Goal: Information Seeking & Learning: Compare options

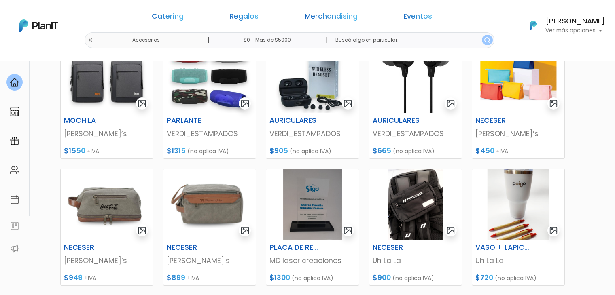
scroll to position [143, 0]
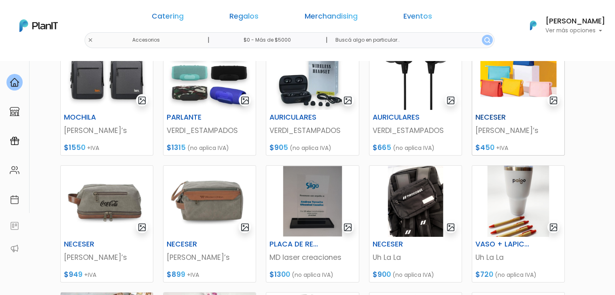
click at [519, 98] on img at bounding box center [518, 74] width 92 height 71
click at [97, 191] on img at bounding box center [107, 201] width 92 height 71
click at [200, 199] on img at bounding box center [209, 201] width 92 height 71
click at [408, 201] on img at bounding box center [415, 201] width 92 height 71
click at [503, 201] on img at bounding box center [518, 201] width 92 height 71
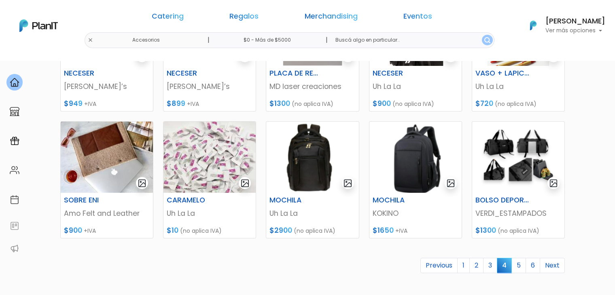
scroll to position [319, 0]
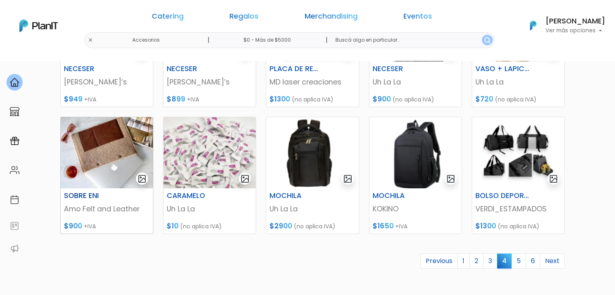
click at [87, 160] on img at bounding box center [107, 152] width 92 height 71
click at [292, 149] on img at bounding box center [312, 152] width 92 height 71
click at [398, 174] on img at bounding box center [415, 152] width 92 height 71
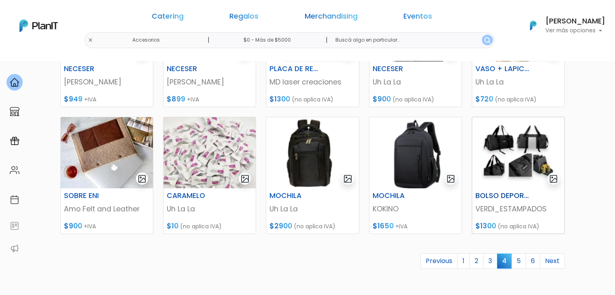
click at [516, 164] on img at bounding box center [518, 152] width 92 height 71
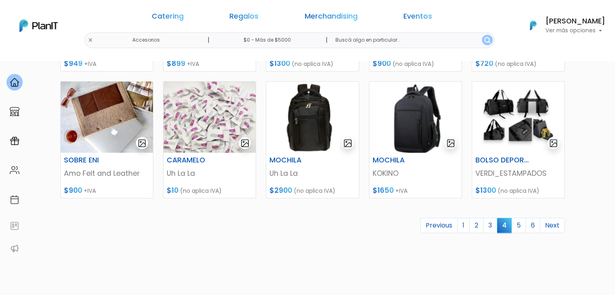
scroll to position [378, 0]
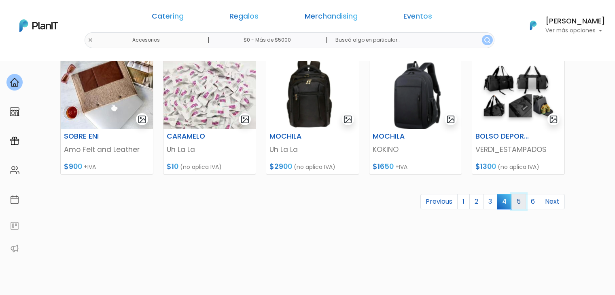
click at [519, 203] on link "5" at bounding box center [518, 201] width 15 height 15
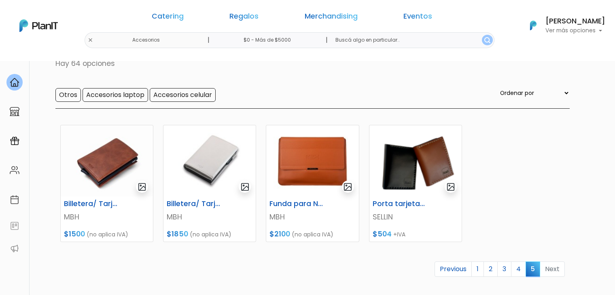
scroll to position [58, 0]
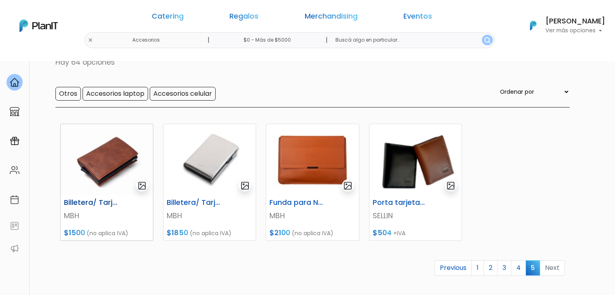
click at [104, 173] on img at bounding box center [107, 159] width 92 height 71
click at [188, 140] on img at bounding box center [209, 159] width 92 height 71
click at [311, 161] on img at bounding box center [312, 159] width 92 height 71
click at [409, 176] on img at bounding box center [415, 159] width 92 height 71
click at [66, 98] on input "Otros" at bounding box center [67, 94] width 25 height 14
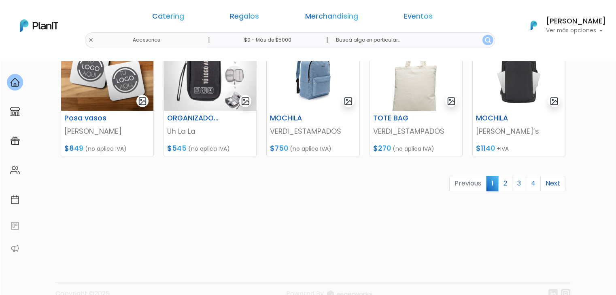
scroll to position [396, 0]
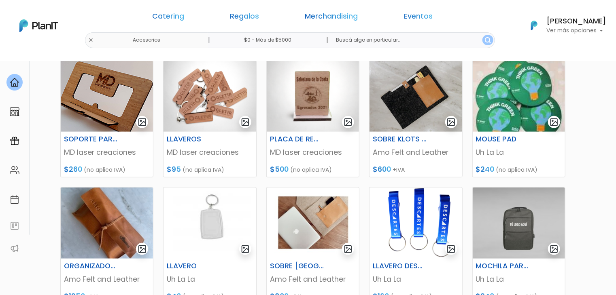
scroll to position [0, 0]
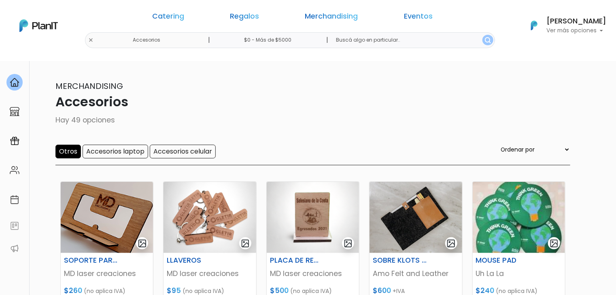
click at [63, 152] on input "Otros" at bounding box center [67, 152] width 25 height 14
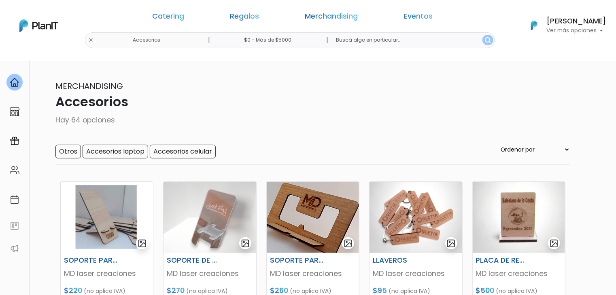
click at [112, 152] on input "Accesorios laptop" at bounding box center [116, 152] width 66 height 14
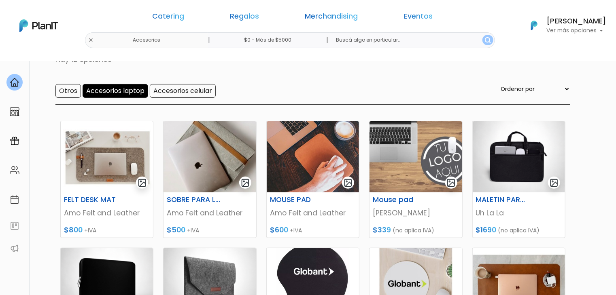
scroll to position [60, 0]
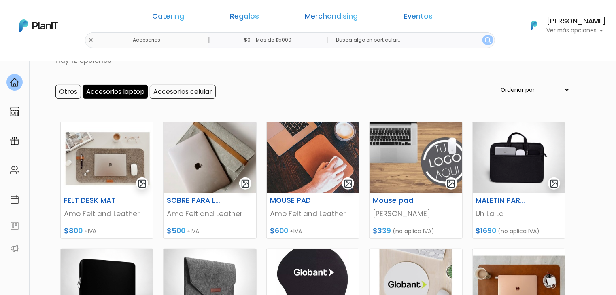
click at [121, 93] on input "Accesorios laptop" at bounding box center [116, 92] width 66 height 14
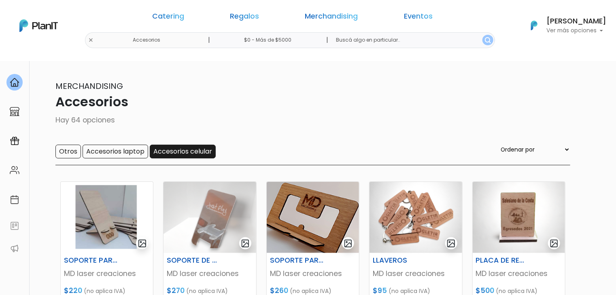
click at [163, 150] on input "Accesorios celular" at bounding box center [183, 152] width 66 height 14
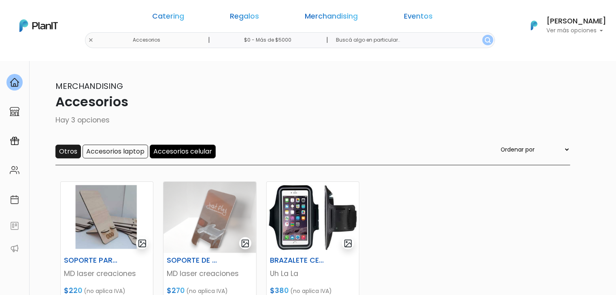
click at [67, 150] on input "Otros" at bounding box center [67, 152] width 25 height 14
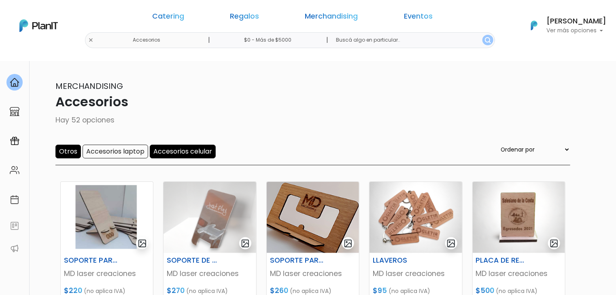
click at [169, 156] on input "Accesorios celular" at bounding box center [183, 152] width 66 height 14
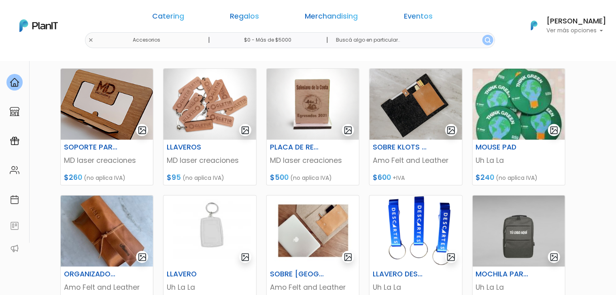
scroll to position [108, 0]
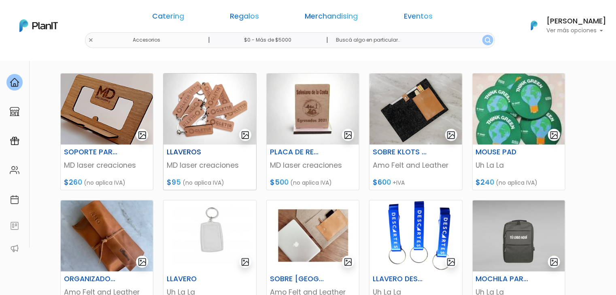
click at [193, 102] on img at bounding box center [209, 109] width 92 height 71
click at [511, 111] on img at bounding box center [518, 109] width 92 height 71
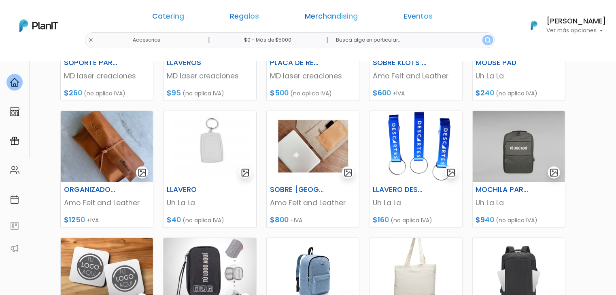
scroll to position [195, 0]
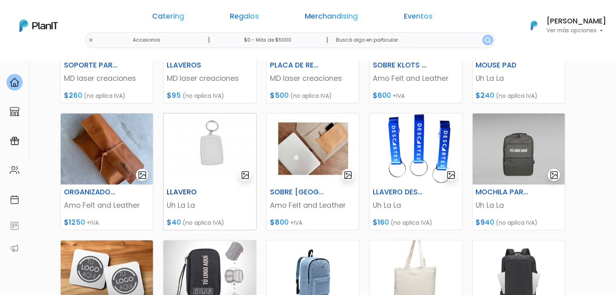
click at [207, 154] on img at bounding box center [209, 149] width 92 height 71
click at [293, 157] on img at bounding box center [313, 149] width 92 height 71
click at [398, 157] on img at bounding box center [415, 149] width 92 height 71
click at [517, 137] on img at bounding box center [518, 149] width 92 height 71
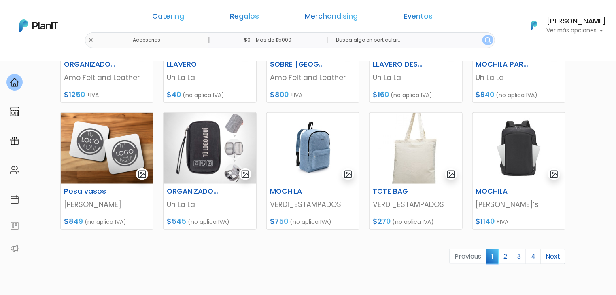
scroll to position [322, 0]
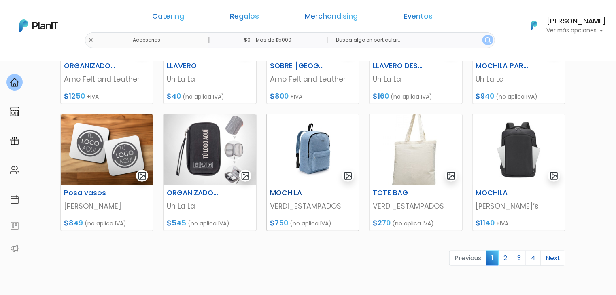
click at [319, 160] on img at bounding box center [313, 149] width 92 height 71
click at [422, 182] on img at bounding box center [415, 149] width 92 height 71
click at [521, 154] on img at bounding box center [518, 149] width 92 height 71
click at [506, 258] on link "2" at bounding box center [505, 258] width 14 height 15
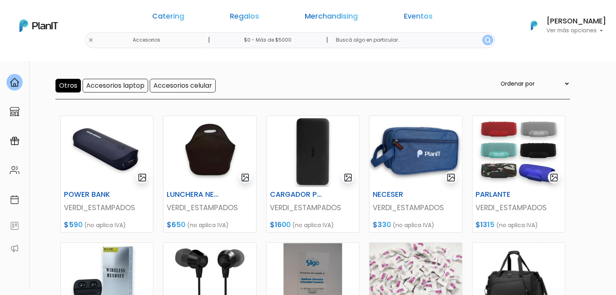
scroll to position [63, 0]
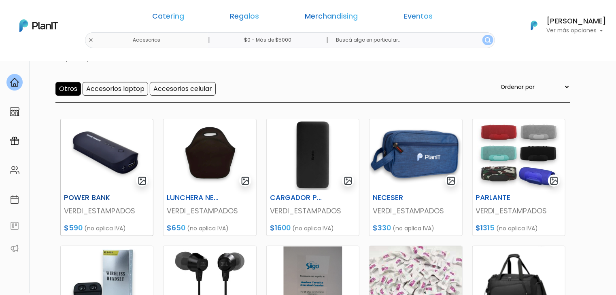
click at [102, 157] on img at bounding box center [107, 154] width 92 height 71
click at [314, 138] on img at bounding box center [313, 154] width 92 height 71
click at [404, 165] on img at bounding box center [415, 154] width 92 height 71
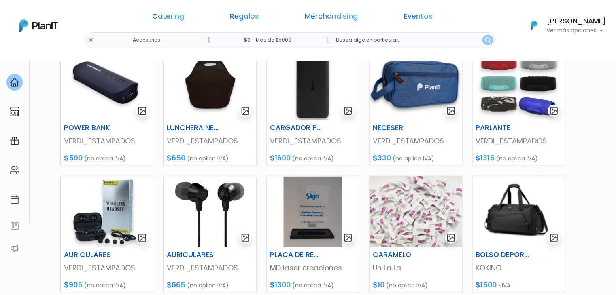
scroll to position [138, 0]
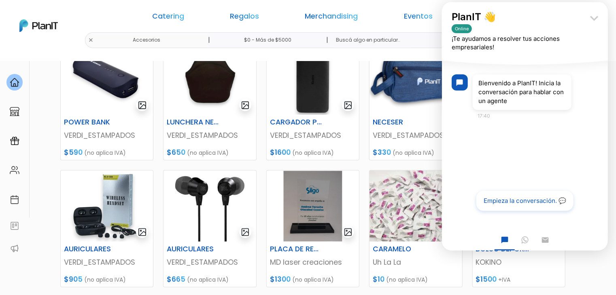
click at [593, 17] on icon "keyboard_arrow_down" at bounding box center [593, 18] width 16 height 16
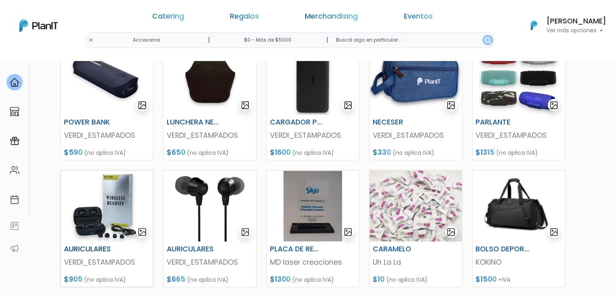
click at [92, 195] on img at bounding box center [107, 206] width 92 height 71
click at [168, 185] on img at bounding box center [209, 206] width 92 height 71
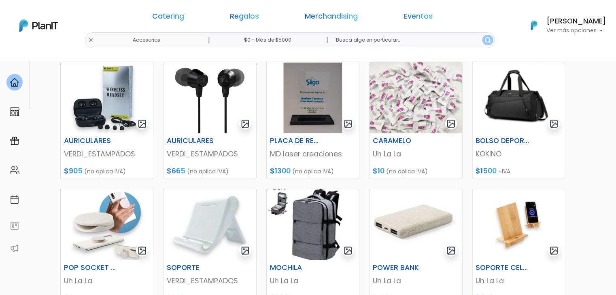
scroll to position [246, 0]
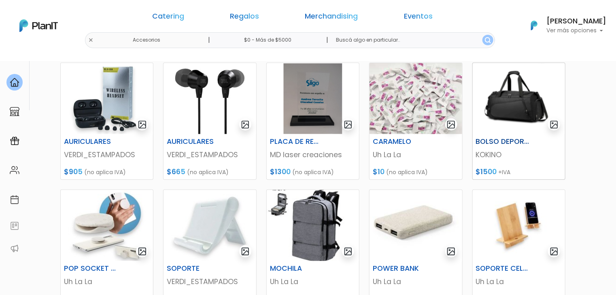
click at [505, 114] on img at bounding box center [518, 98] width 92 height 71
click at [108, 246] on img at bounding box center [107, 225] width 92 height 71
click at [214, 215] on img at bounding box center [209, 225] width 92 height 71
click at [298, 225] on img at bounding box center [313, 225] width 92 height 71
click at [412, 239] on img at bounding box center [415, 225] width 92 height 71
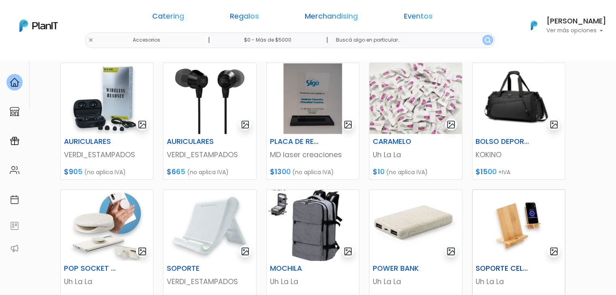
click at [503, 219] on img at bounding box center [518, 225] width 92 height 71
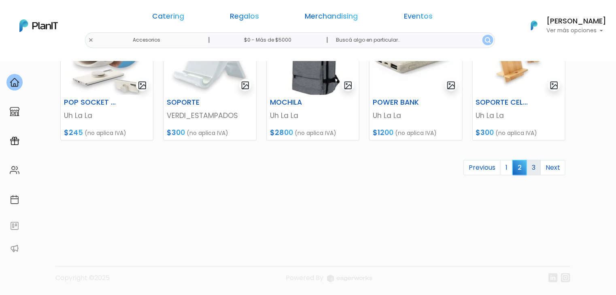
click at [536, 165] on link "3" at bounding box center [533, 167] width 14 height 15
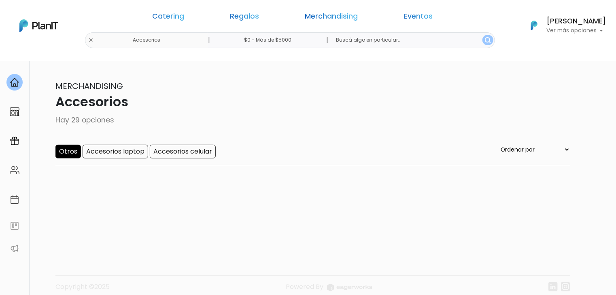
click at [70, 150] on input "Otros" at bounding box center [67, 152] width 25 height 14
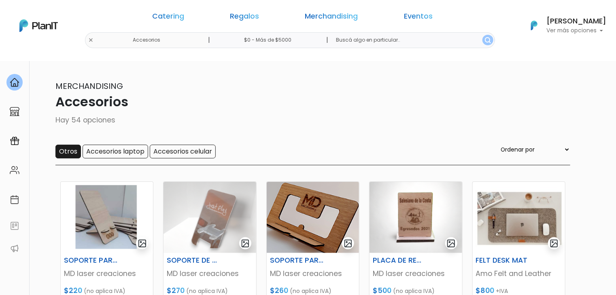
click at [67, 155] on input "Otros" at bounding box center [67, 152] width 25 height 14
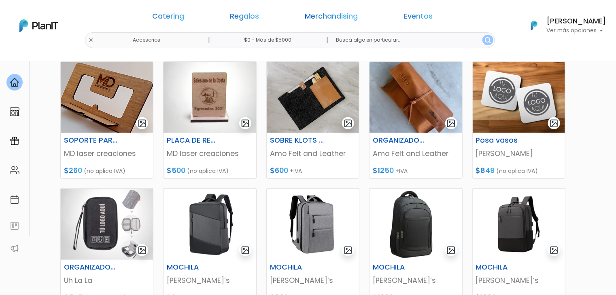
scroll to position [123, 0]
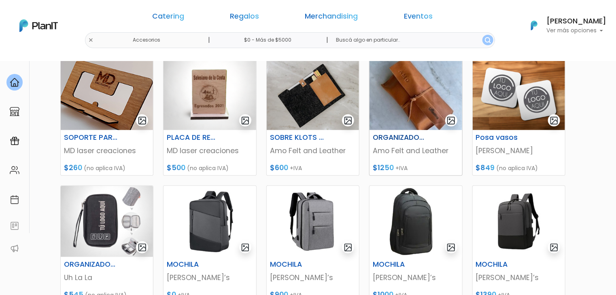
click at [427, 79] on img at bounding box center [415, 94] width 92 height 71
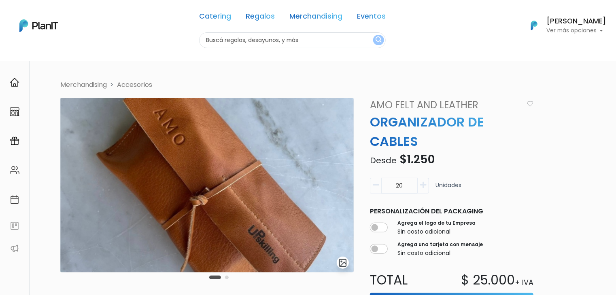
drag, startPoint x: 621, startPoint y: 55, endPoint x: 533, endPoint y: 0, distance: 103.9
click at [533, 0] on html "Catering Regalos Merchandising Eventos Catering Regalos Merchandising Eventos C…" at bounding box center [308, 147] width 616 height 295
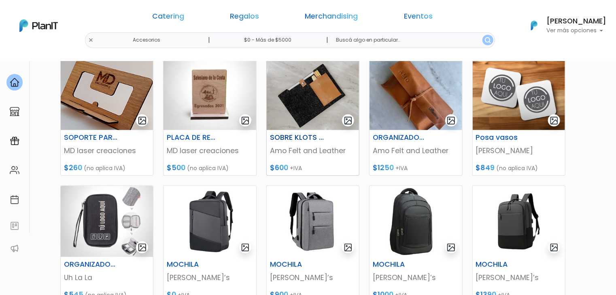
click at [296, 92] on img at bounding box center [313, 94] width 92 height 71
click at [92, 217] on img at bounding box center [107, 221] width 92 height 71
click at [217, 216] on img at bounding box center [209, 221] width 92 height 71
click at [324, 222] on img at bounding box center [313, 221] width 92 height 71
click at [403, 224] on img at bounding box center [415, 221] width 92 height 71
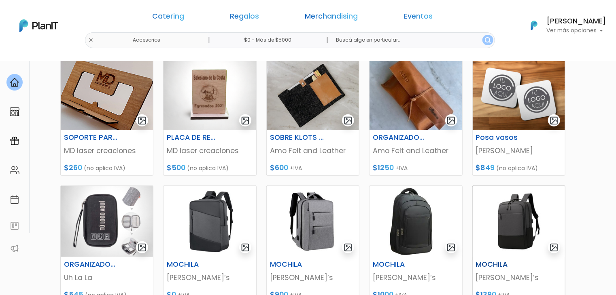
click at [519, 198] on img at bounding box center [518, 221] width 92 height 71
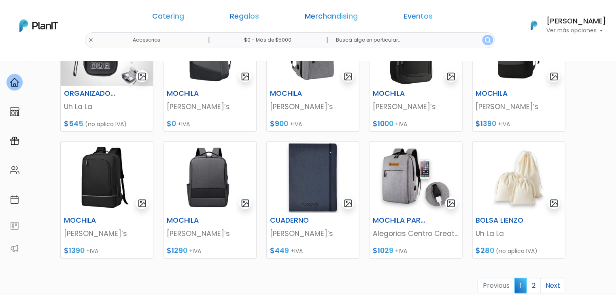
scroll to position [296, 0]
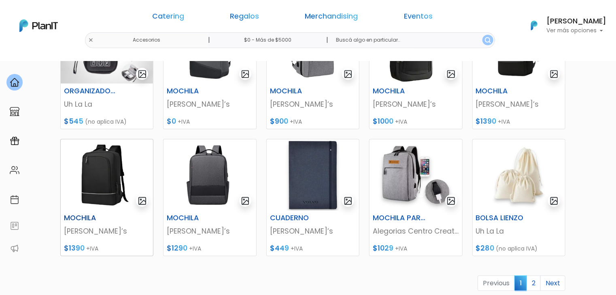
click at [102, 196] on img at bounding box center [107, 175] width 92 height 71
click at [220, 186] on img at bounding box center [209, 175] width 92 height 71
click at [300, 184] on img at bounding box center [313, 175] width 92 height 71
click at [417, 167] on img at bounding box center [415, 175] width 92 height 71
click at [515, 180] on img at bounding box center [518, 175] width 92 height 71
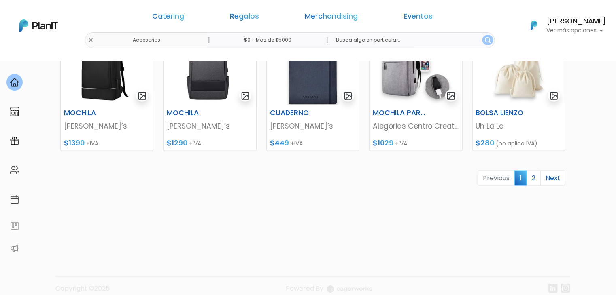
scroll to position [412, 0]
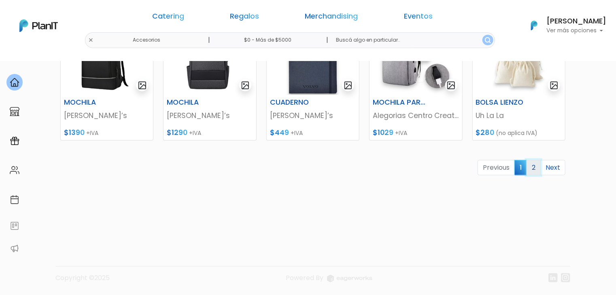
click at [535, 169] on link "2" at bounding box center [533, 167] width 14 height 15
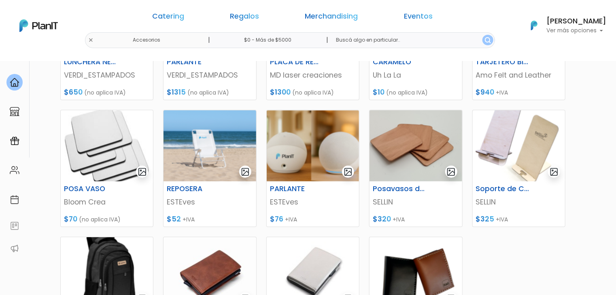
scroll to position [212, 0]
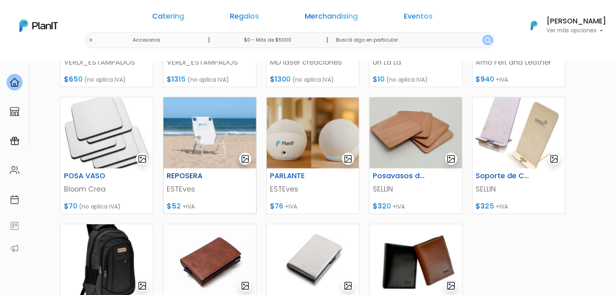
click at [218, 127] on img at bounding box center [209, 132] width 92 height 71
click at [536, 127] on img at bounding box center [518, 132] width 92 height 71
click at [118, 253] on img at bounding box center [107, 259] width 92 height 71
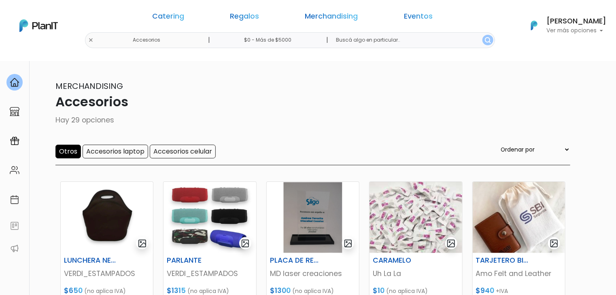
click at [66, 154] on input "Otros" at bounding box center [67, 152] width 25 height 14
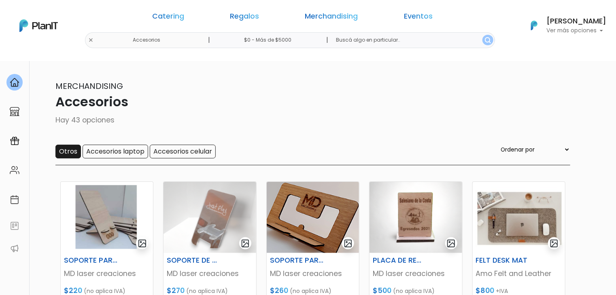
click at [68, 150] on input "Otros" at bounding box center [67, 152] width 25 height 14
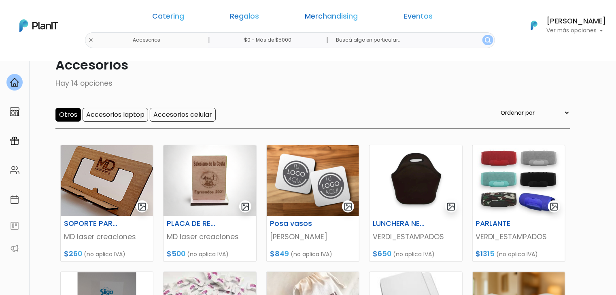
scroll to position [36, 0]
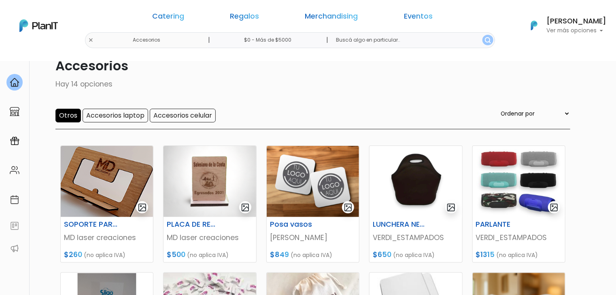
click at [63, 116] on input "Otros" at bounding box center [67, 116] width 25 height 14
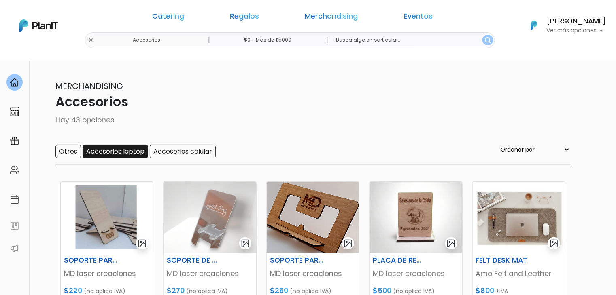
click at [94, 153] on input "Accesorios laptop" at bounding box center [116, 152] width 66 height 14
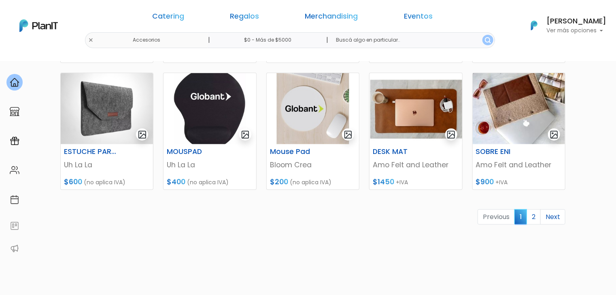
click at [539, 212] on link "2" at bounding box center [533, 217] width 14 height 15
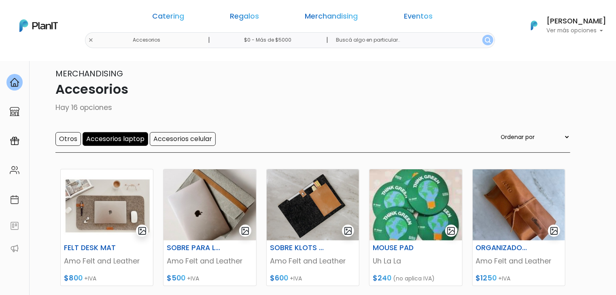
click at [119, 139] on input "Accesorios laptop" at bounding box center [116, 139] width 66 height 14
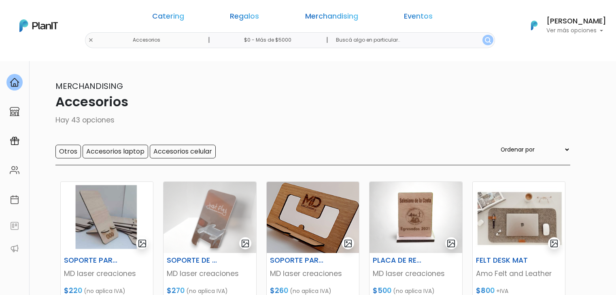
click at [180, 138] on div "Merchandising Accesorios Hay 43 opciones Otros Accesorios laptop Accesorios cel…" at bounding box center [308, 122] width 524 height 85
click at [173, 148] on input "Accesorios celular" at bounding box center [183, 152] width 66 height 14
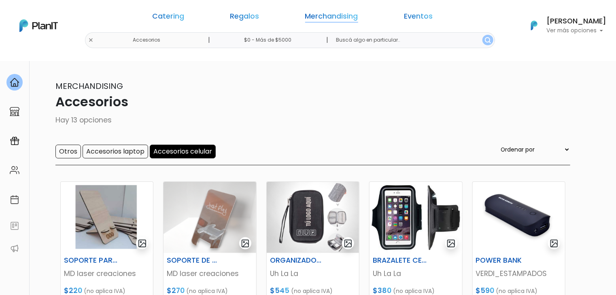
click at [305, 19] on link "Merchandising" at bounding box center [331, 18] width 53 height 10
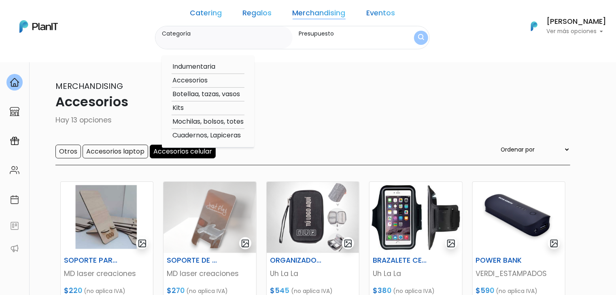
click at [213, 70] on option "Indumentaria" at bounding box center [207, 67] width 73 height 10
type input "Indumentaria"
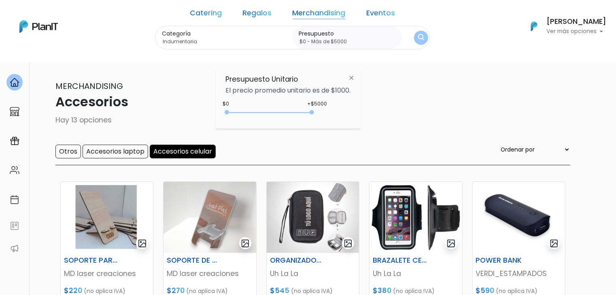
type input "$0 - Más de $5000"
drag, startPoint x: 241, startPoint y: 112, endPoint x: 343, endPoint y: 115, distance: 101.6
click at [343, 115] on div "+$5000 $0 0 : 5000 0 5000 0,5000" at bounding box center [287, 114] width 125 height 16
click at [414, 32] on button "submit" at bounding box center [421, 37] width 14 height 14
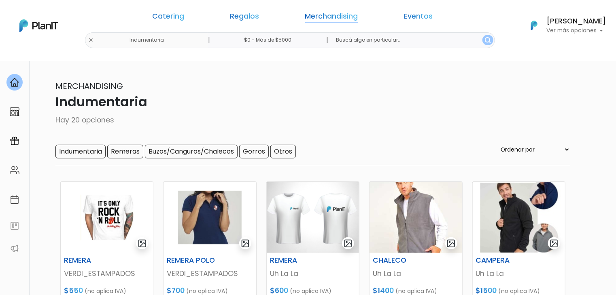
click at [308, 19] on link "Merchandising" at bounding box center [331, 18] width 53 height 10
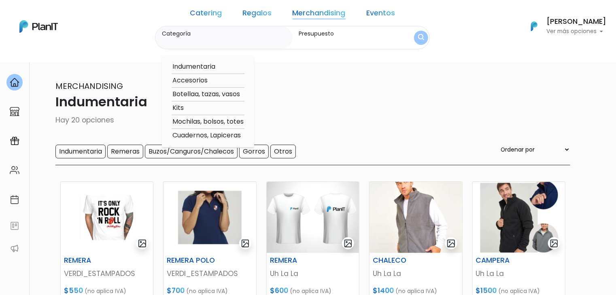
click at [206, 95] on option "Botellaa, tazas, vasos" at bounding box center [207, 94] width 73 height 10
type input "Botellaa, tazas, vasos"
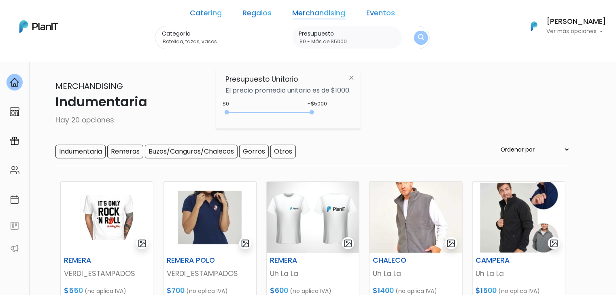
type input "$0 - Más de $5000"
drag, startPoint x: 240, startPoint y: 111, endPoint x: 374, endPoint y: 104, distance: 133.7
click at [374, 104] on body "Catering Regalos Merchandising Eventos Indumentaria | $0 - Más de $5000 | Cater…" at bounding box center [308, 147] width 616 height 295
click at [418, 37] on img "submit" at bounding box center [421, 38] width 6 height 8
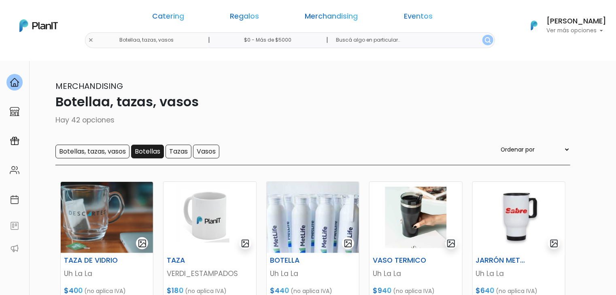
click at [149, 154] on input "Botellas" at bounding box center [147, 152] width 33 height 14
click at [178, 152] on input "Tazas" at bounding box center [178, 152] width 26 height 14
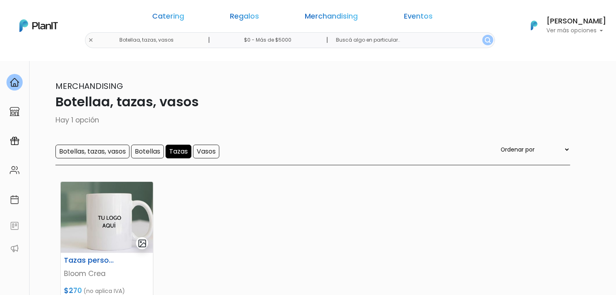
click at [178, 152] on input "Tazas" at bounding box center [178, 152] width 26 height 14
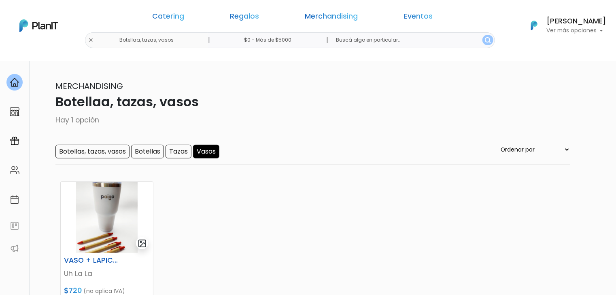
click at [201, 152] on input "Vasos" at bounding box center [206, 152] width 26 height 14
